Goal: Understand process/instructions: Learn about a topic

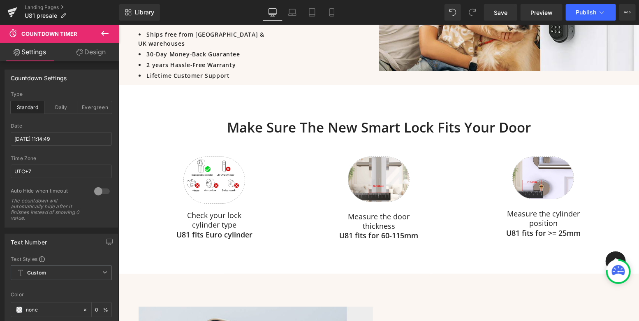
scroll to position [1014, 0]
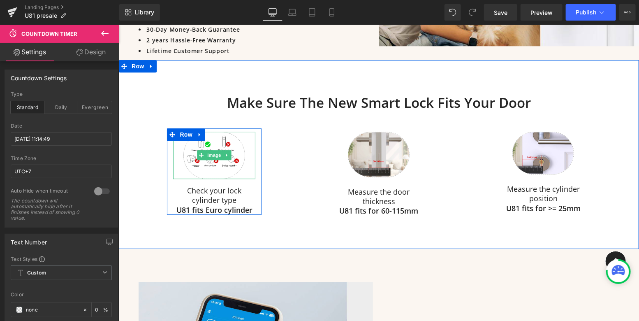
click at [243, 157] on div at bounding box center [214, 154] width 82 height 47
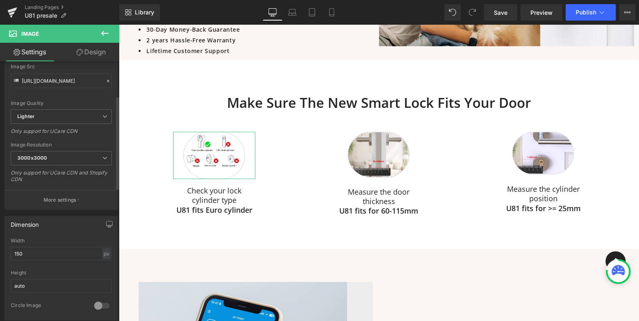
scroll to position [97, 0]
click at [69, 158] on span "3000x3000" at bounding box center [61, 157] width 101 height 14
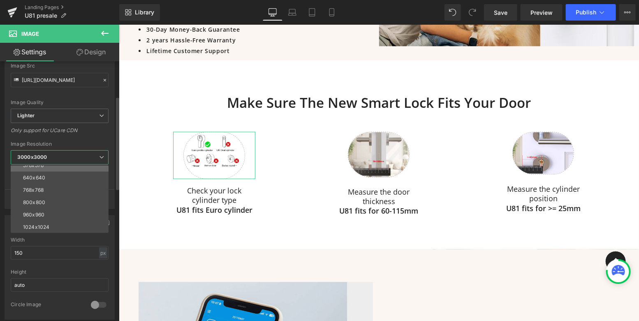
scroll to position [70, 0]
click at [46, 252] on input "150" at bounding box center [60, 253] width 98 height 14
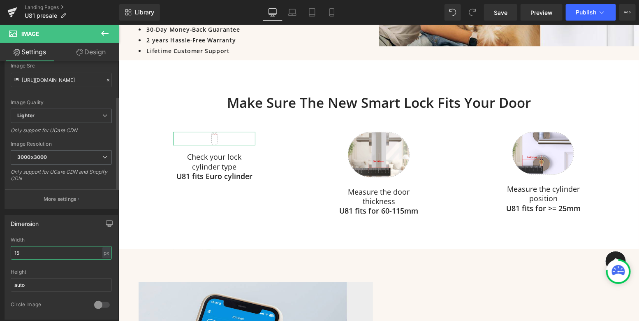
type input "1"
type input "3"
type input "4"
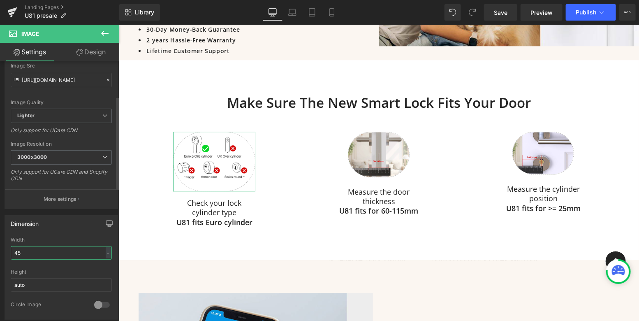
type input "450"
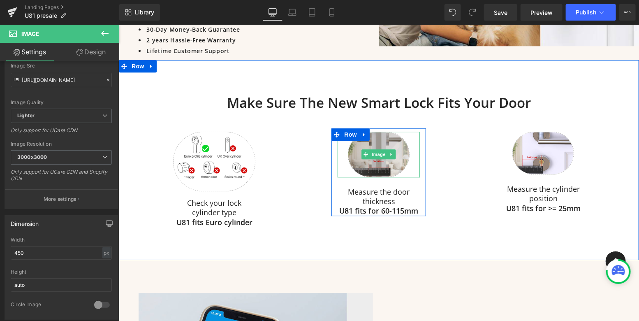
click at [387, 131] on img at bounding box center [378, 154] width 62 height 46
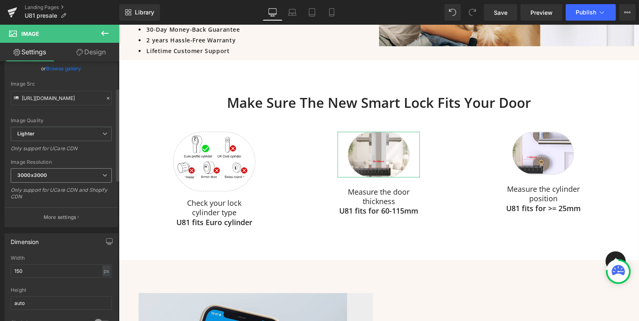
scroll to position [80, 0]
drag, startPoint x: 31, startPoint y: 270, endPoint x: 0, endPoint y: 267, distance: 30.6
click at [0, 267] on div "Dimension 150px Width 150 px % px auto Height auto 0 Circle Image" at bounding box center [61, 280] width 123 height 111
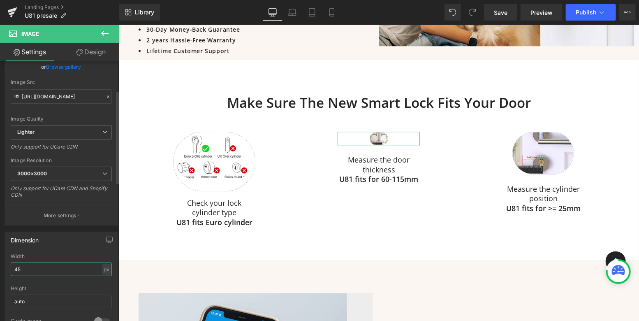
type input "450"
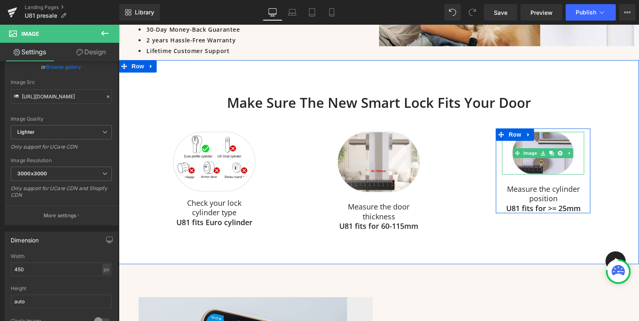
click at [545, 131] on img at bounding box center [543, 152] width 62 height 43
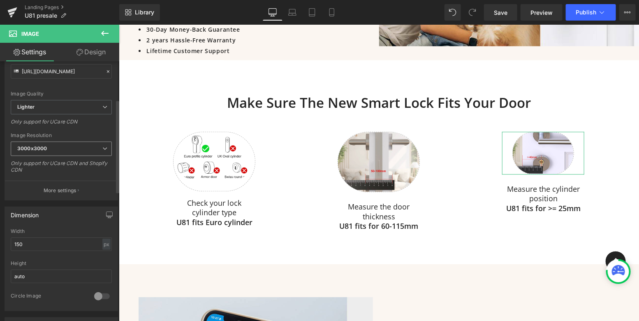
scroll to position [125, 0]
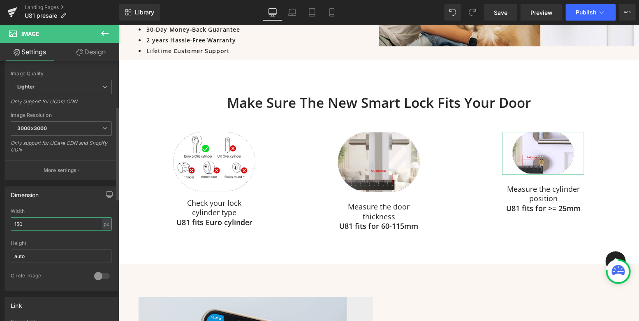
drag, startPoint x: 37, startPoint y: 223, endPoint x: 7, endPoint y: 222, distance: 30.1
click at [7, 221] on div "150px Width 150 px % px auto Height auto 0 Circle Image" at bounding box center [61, 249] width 113 height 82
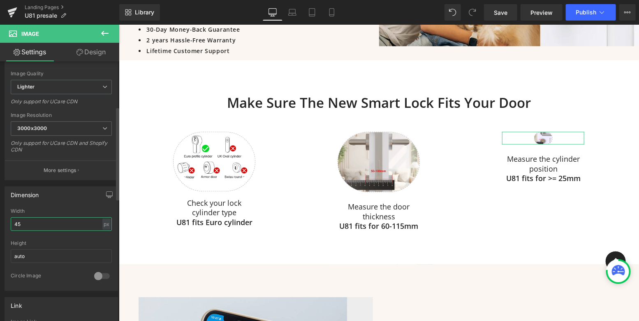
type input "450"
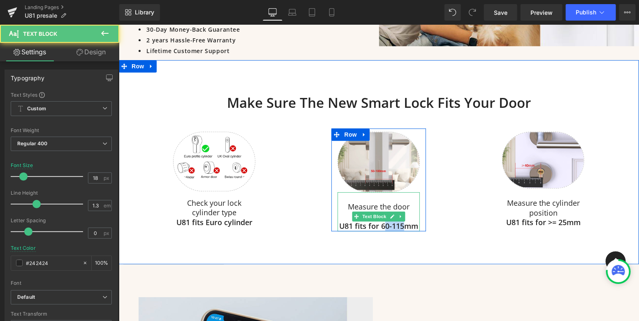
drag, startPoint x: 404, startPoint y: 217, endPoint x: 384, endPoint y: 215, distance: 19.8
click at [384, 220] on strong "U81 fits for 60-115mm" at bounding box center [378, 225] width 79 height 10
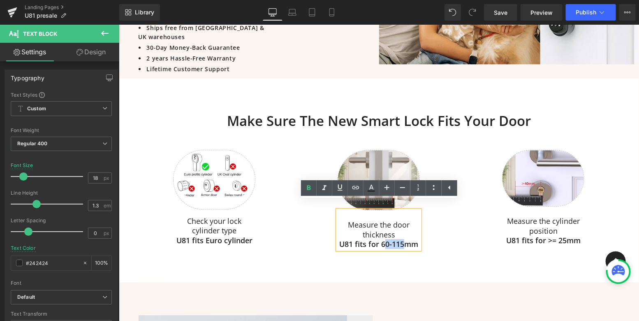
scroll to position [1036, 0]
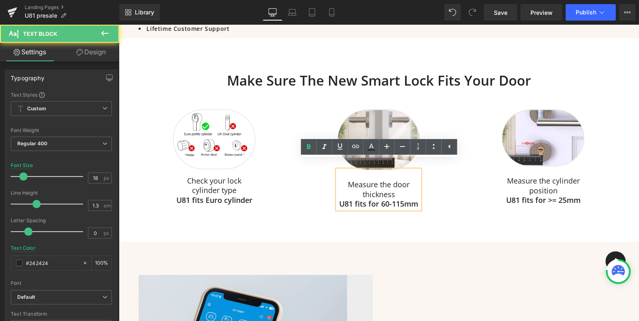
click at [387, 198] on strong "U81 fits for 60-115mm" at bounding box center [378, 203] width 79 height 10
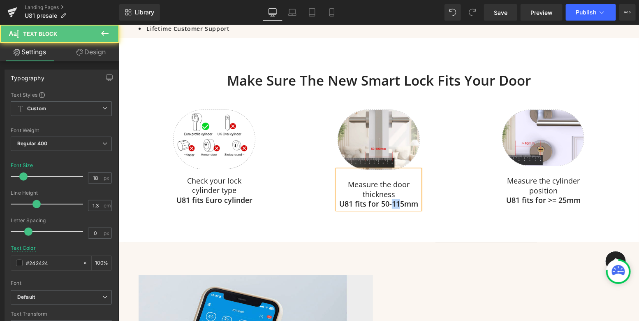
drag, startPoint x: 402, startPoint y: 194, endPoint x: 393, endPoint y: 194, distance: 8.6
click at [393, 198] on strong "U81 fits for 50-115mm" at bounding box center [378, 203] width 79 height 10
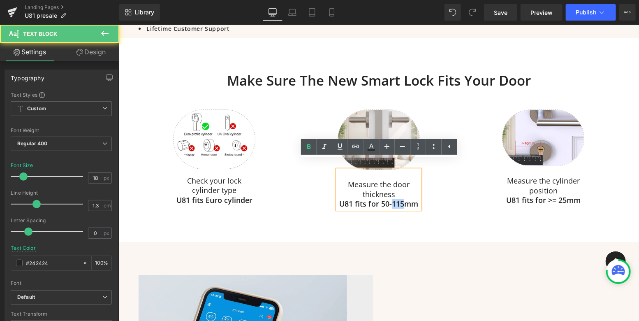
drag, startPoint x: 405, startPoint y: 194, endPoint x: 391, endPoint y: 194, distance: 13.6
click at [391, 198] on strong "U81 fits for 50-115mm" at bounding box center [378, 203] width 79 height 10
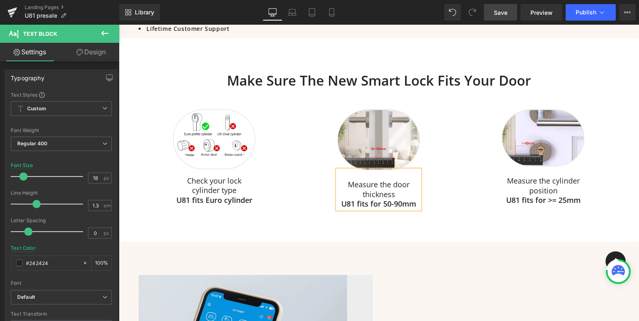
click at [500, 11] on span "Save" at bounding box center [501, 12] width 14 height 9
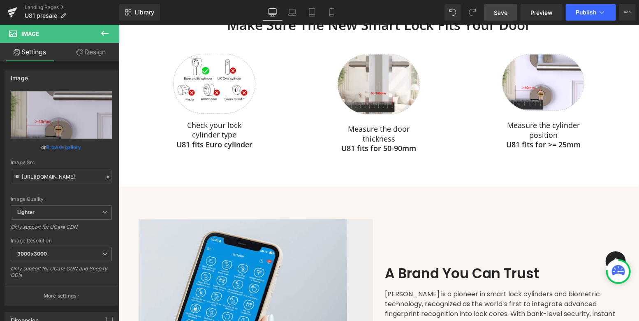
scroll to position [1087, 0]
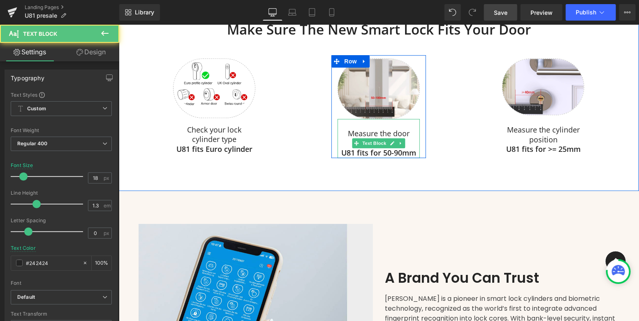
click at [345, 118] on div "Measure the door thickness U81 fits for 50-90mm" at bounding box center [378, 137] width 82 height 39
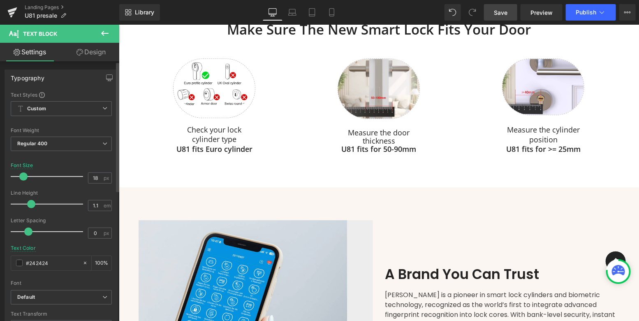
drag, startPoint x: 36, startPoint y: 203, endPoint x: 31, endPoint y: 203, distance: 4.9
click at [31, 203] on span at bounding box center [31, 204] width 8 height 8
type input "1.2"
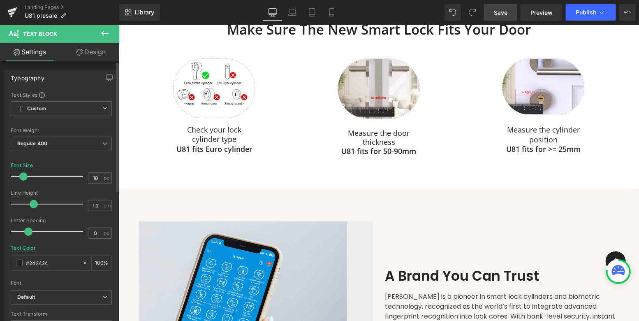
click at [33, 203] on span at bounding box center [34, 204] width 8 height 8
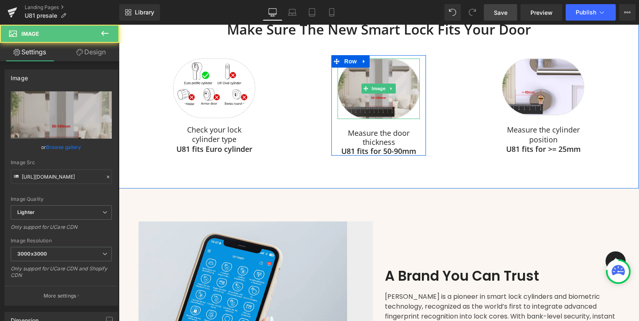
click at [346, 68] on img at bounding box center [378, 88] width 82 height 61
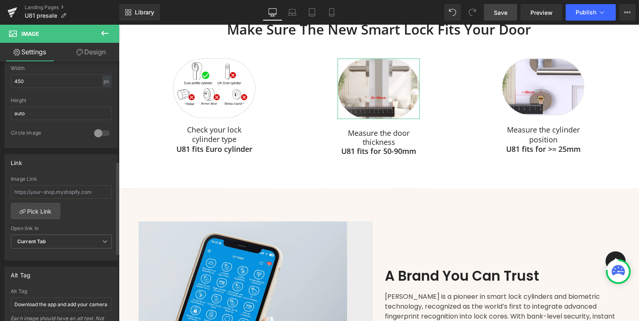
scroll to position [277, 0]
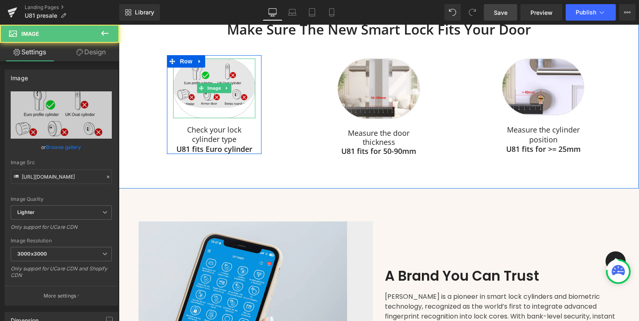
click at [225, 90] on img at bounding box center [214, 88] width 82 height 60
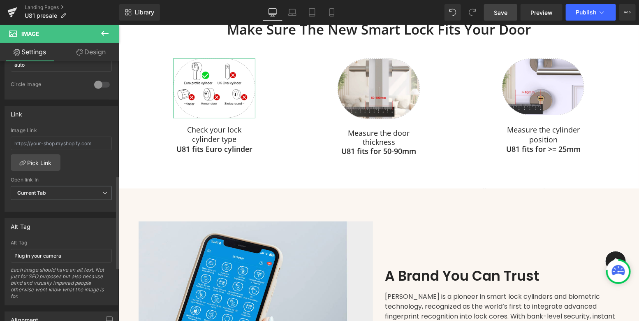
scroll to position [316, 0]
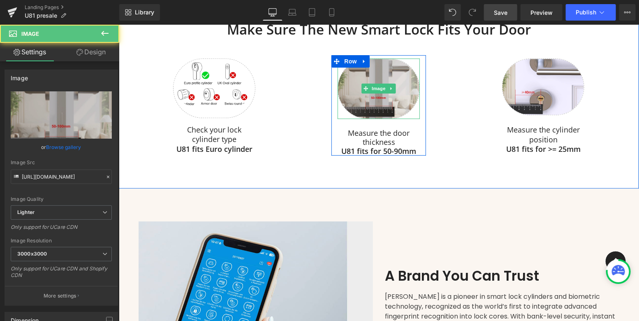
click at [402, 93] on img at bounding box center [378, 88] width 82 height 61
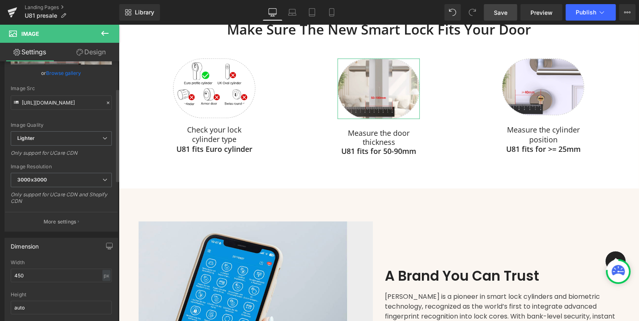
scroll to position [74, 0]
drag, startPoint x: 26, startPoint y: 275, endPoint x: 4, endPoint y: 275, distance: 22.2
click at [3, 275] on div "Dimension 450px Width 450 px % px auto Height auto 0 Circle Image" at bounding box center [61, 286] width 123 height 111
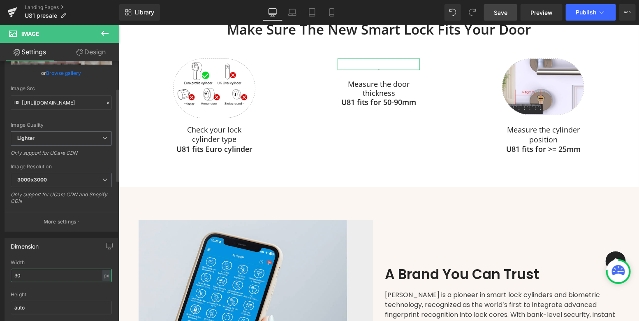
type input "300"
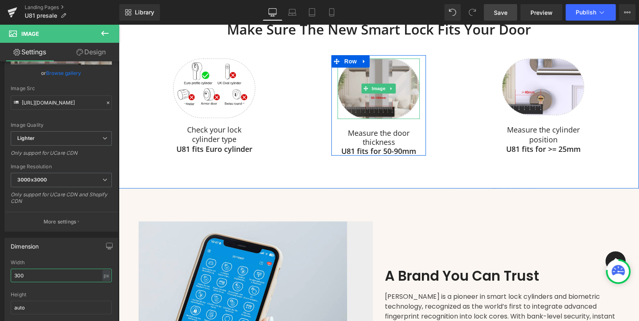
drag, startPoint x: 359, startPoint y: 107, endPoint x: 359, endPoint y: 100, distance: 6.6
click at [359, 100] on div "Image" at bounding box center [378, 88] width 82 height 61
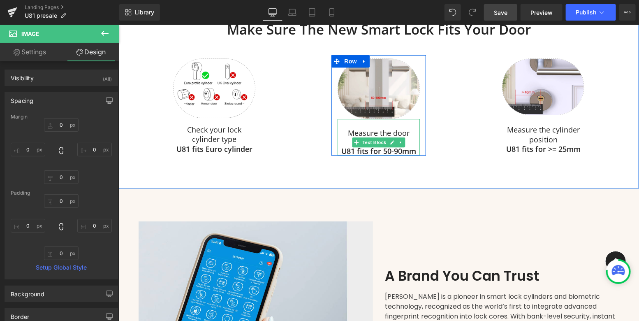
click at [349, 128] on p "Measure the door thickness" at bounding box center [378, 137] width 82 height 18
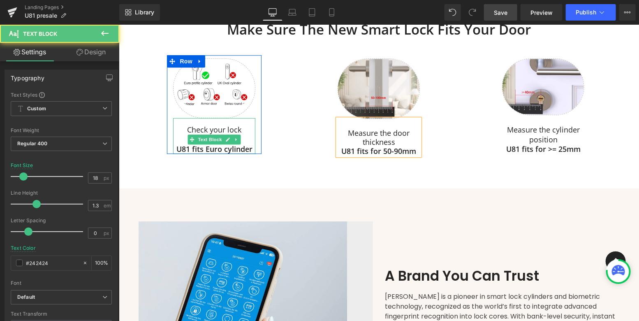
click at [234, 125] on p "Check your lock cylinder type" at bounding box center [214, 134] width 82 height 19
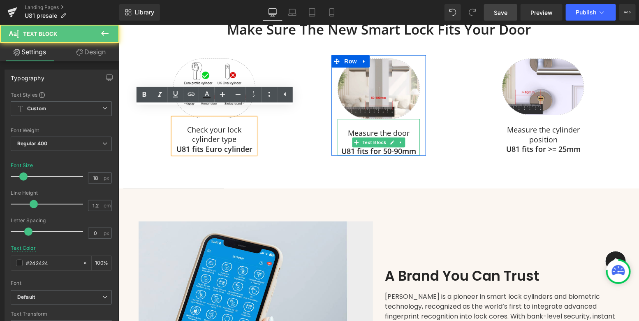
click at [382, 128] on p "Measure the door thickness" at bounding box center [378, 137] width 82 height 18
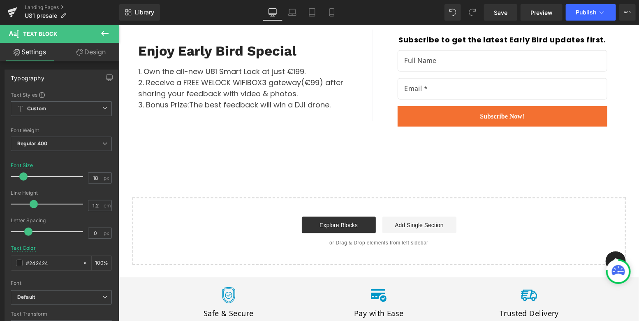
scroll to position [1933, 0]
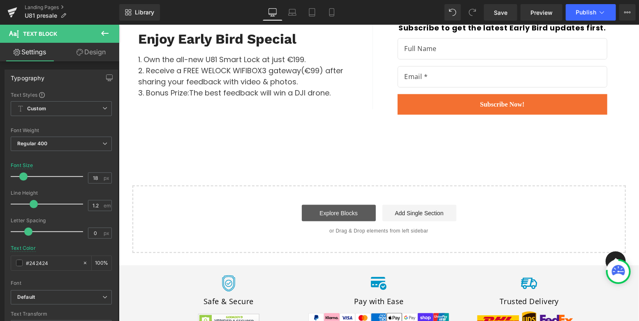
click at [340, 204] on link "Explore Blocks" at bounding box center [338, 212] width 74 height 16
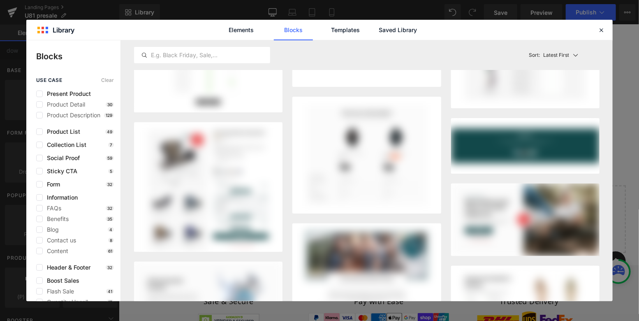
scroll to position [85, 0]
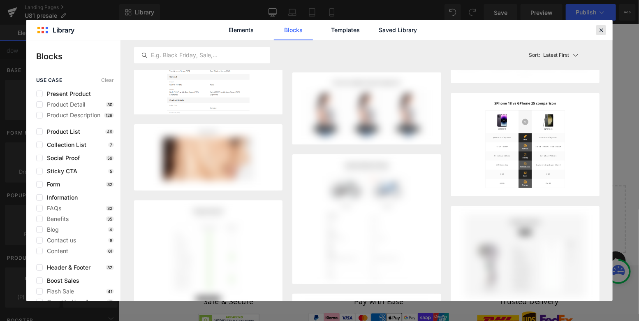
click at [602, 29] on icon at bounding box center [600, 29] width 7 height 7
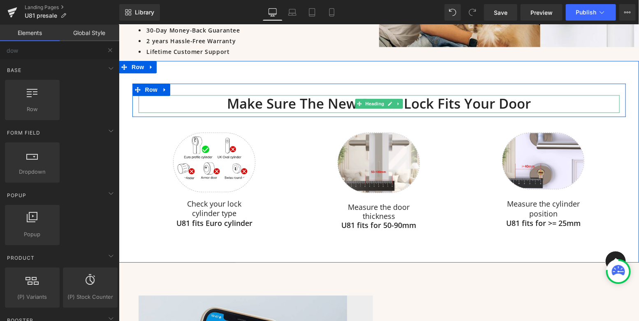
scroll to position [1037, 0]
